Goal: Find specific page/section: Find specific page/section

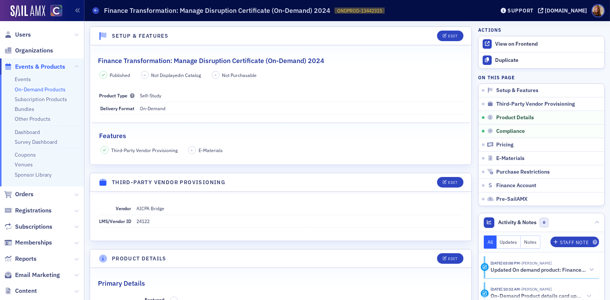
scroll to position [404, 0]
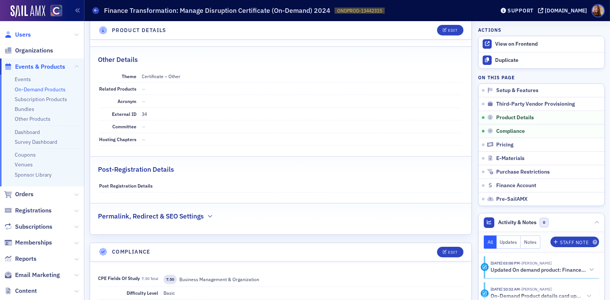
click at [30, 35] on span "Users" at bounding box center [23, 35] width 16 height 8
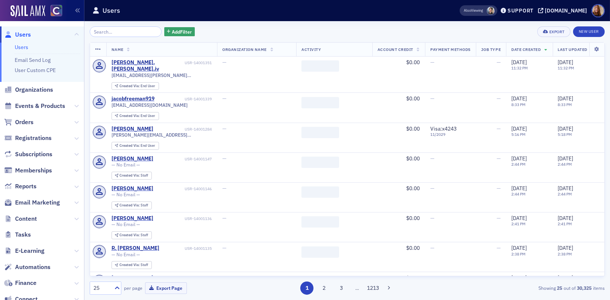
click at [114, 36] on input "search" at bounding box center [126, 31] width 72 height 11
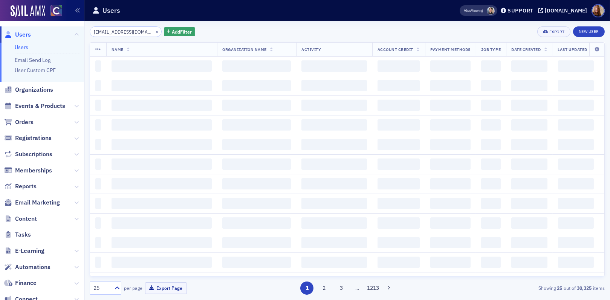
scroll to position [0, 3]
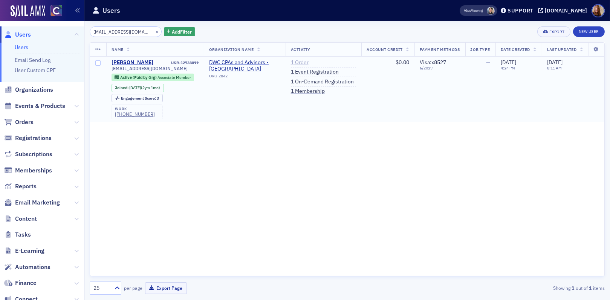
type input "blewis@dwcadvisors.com"
click at [299, 61] on link "1 Order" at bounding box center [300, 62] width 18 height 7
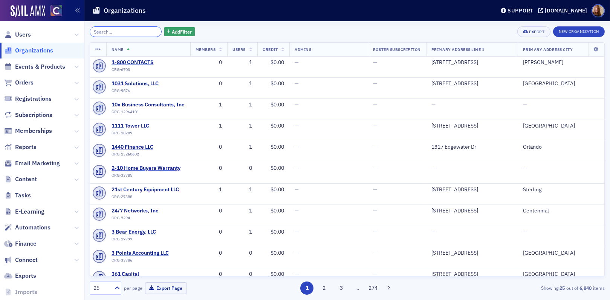
click at [107, 28] on input "search" at bounding box center [126, 31] width 72 height 11
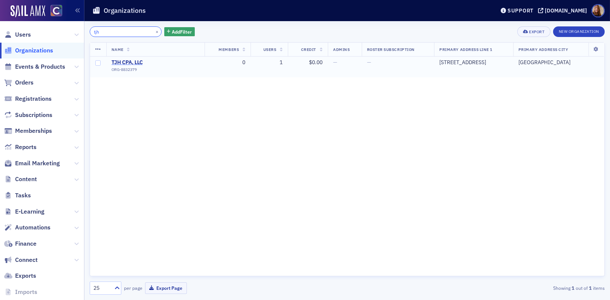
type input "tjh"
click at [126, 60] on span "TJH CPA, LLC" at bounding box center [146, 62] width 69 height 7
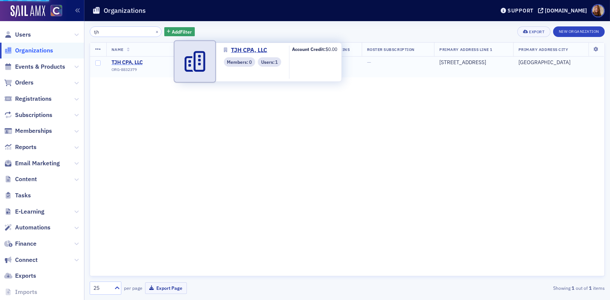
select select "US"
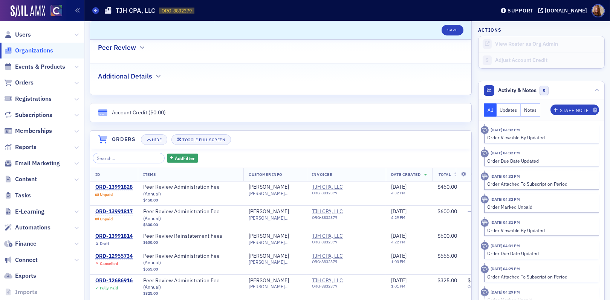
scroll to position [375, 0]
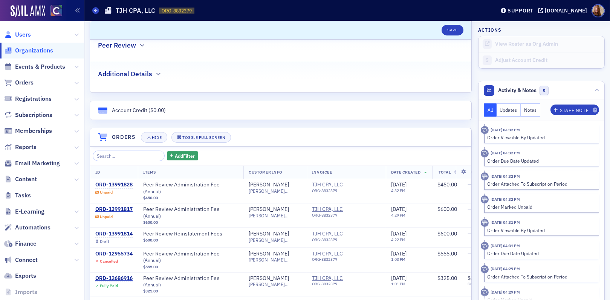
click at [21, 33] on span "Users" at bounding box center [23, 35] width 16 height 8
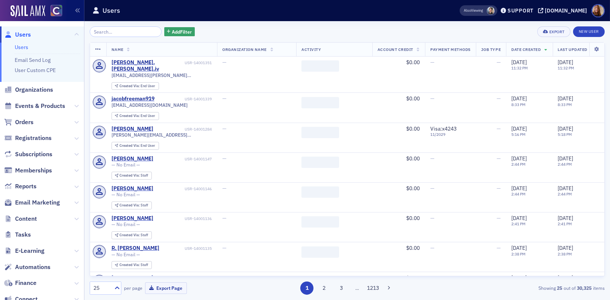
click at [121, 35] on input "search" at bounding box center [126, 31] width 72 height 11
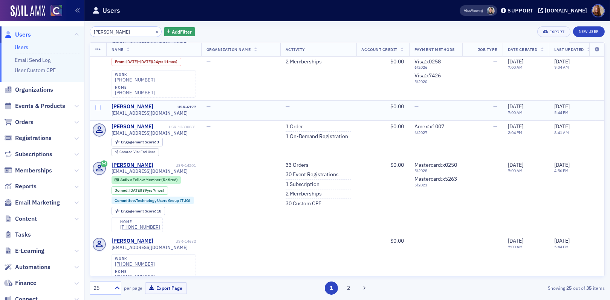
scroll to position [104, 0]
type input "[PERSON_NAME]"
click at [304, 161] on link "33 Orders" at bounding box center [297, 164] width 23 height 7
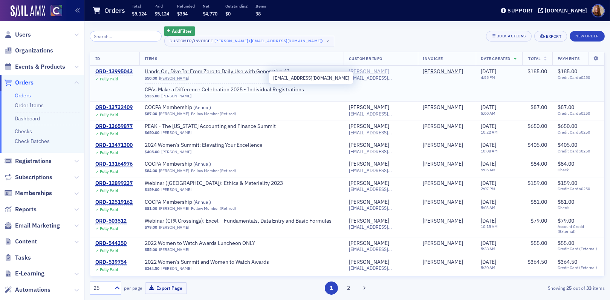
click at [381, 69] on div "[PERSON_NAME]" at bounding box center [369, 71] width 40 height 7
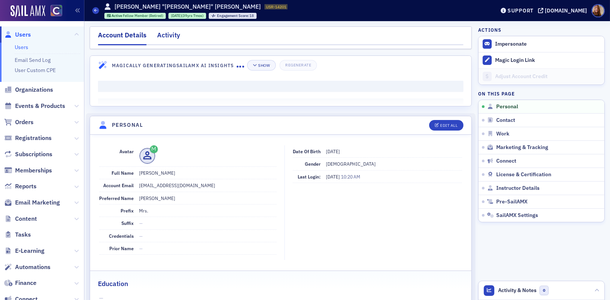
click at [171, 36] on div "Activity" at bounding box center [168, 37] width 23 height 14
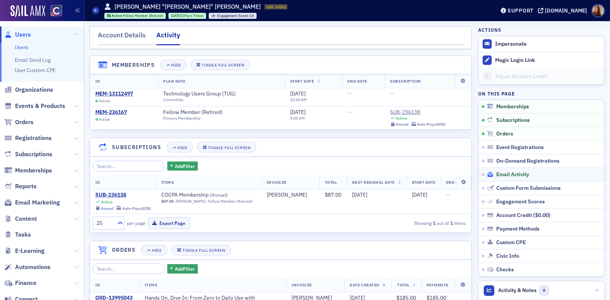
click at [504, 175] on span "Email Activity" at bounding box center [512, 174] width 33 height 7
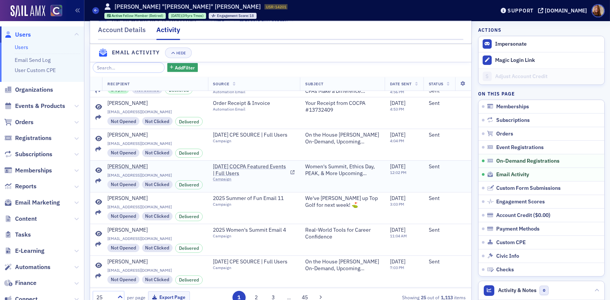
scroll to position [147, 0]
